Goal: Task Accomplishment & Management: Manage account settings

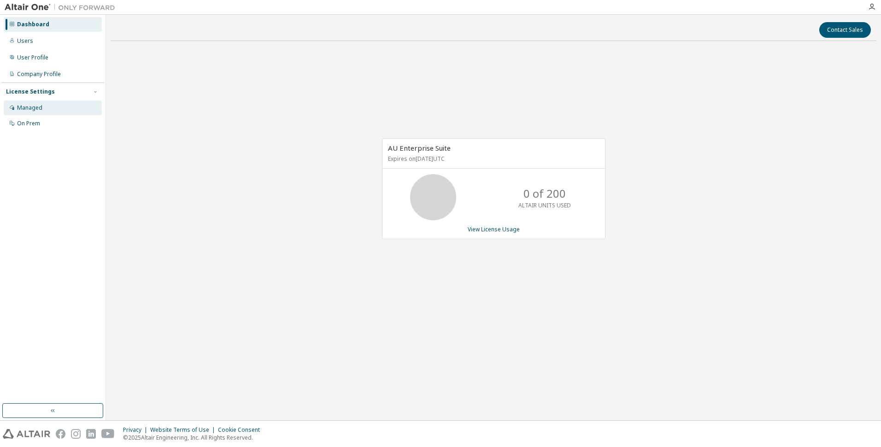
click at [56, 100] on div "Managed" at bounding box center [53, 107] width 98 height 15
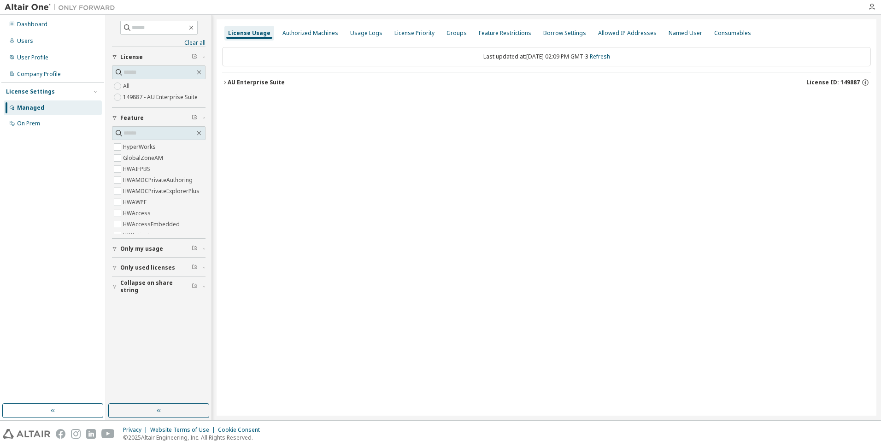
click at [230, 80] on div "AU Enterprise Suite" at bounding box center [256, 82] width 57 height 7
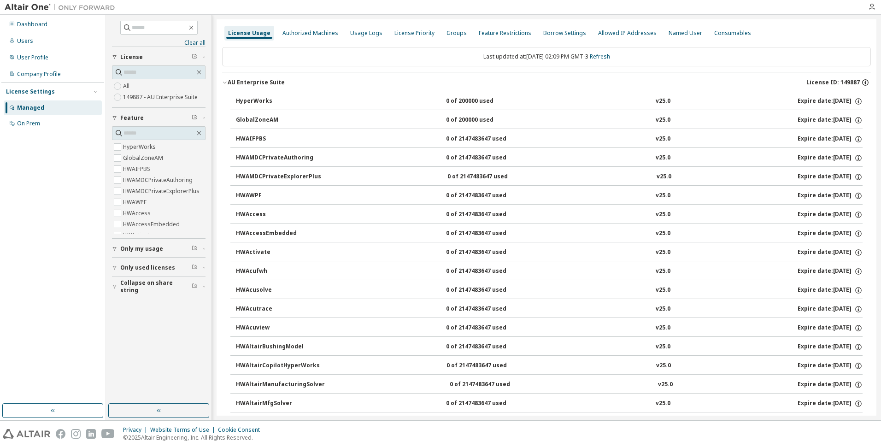
click at [864, 83] on icon "button" at bounding box center [866, 82] width 6 height 6
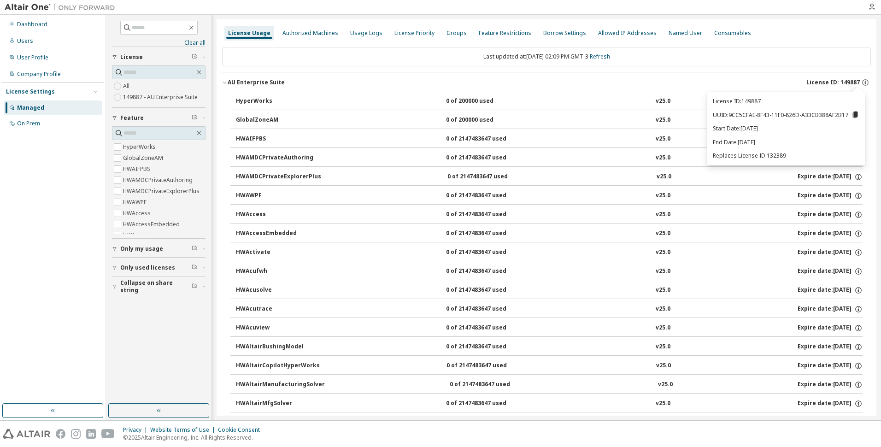
click at [855, 112] on icon at bounding box center [855, 115] width 5 height 6
